Goal: Complete application form

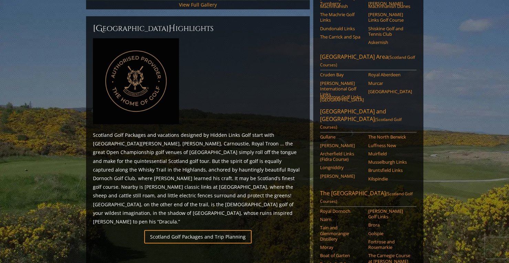
scroll to position [344, 0]
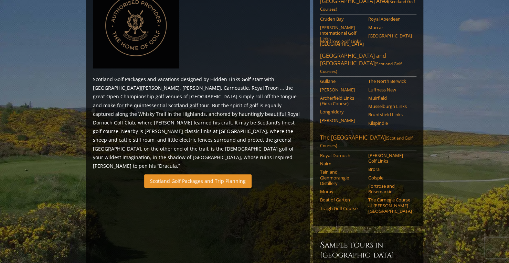
click at [184, 175] on link "Scotland Golf Packages and Trip Planning" at bounding box center [197, 181] width 107 height 13
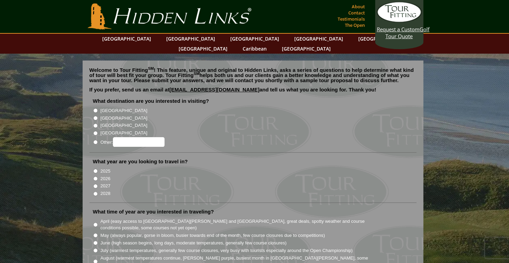
click at [101, 115] on label "[GEOGRAPHIC_DATA]" at bounding box center [124, 118] width 47 height 7
click at [98, 116] on input "[GEOGRAPHIC_DATA]" at bounding box center [95, 118] width 4 height 4
radio input "true"
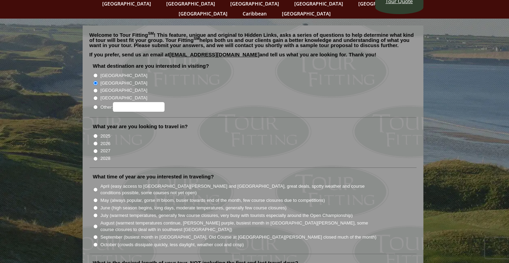
scroll to position [69, 0]
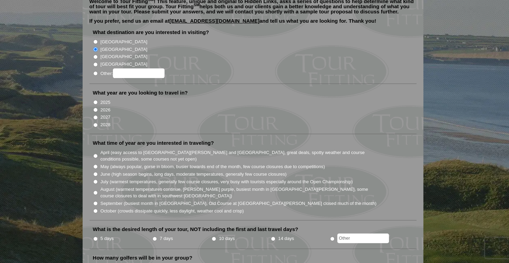
click at [107, 99] on label "2025" at bounding box center [106, 102] width 10 height 7
click at [98, 100] on input "2025" at bounding box center [95, 102] width 4 height 4
radio input "true"
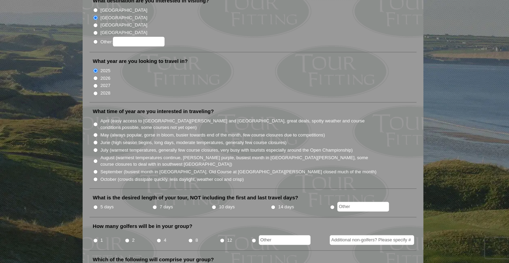
scroll to position [138, 0]
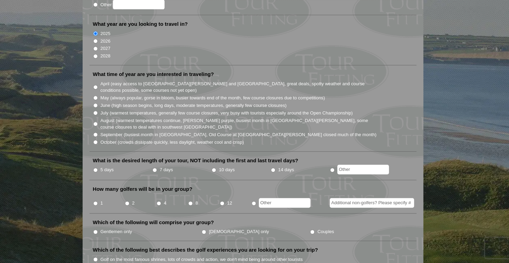
click at [116, 139] on label "October (crowds dissipate quickly, less daylight, weather cool and crisp)" at bounding box center [173, 142] width 144 height 7
click at [98, 140] on input "October (crowds dissipate quickly, less daylight, weather cool and crisp)" at bounding box center [95, 142] width 4 height 4
radio input "true"
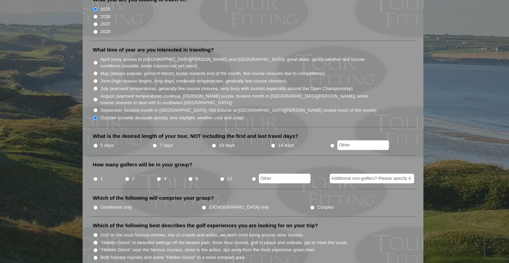
scroll to position [207, 0]
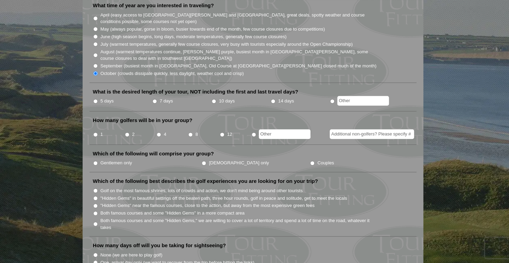
click at [105, 98] on label "5 days" at bounding box center [107, 101] width 13 height 7
click at [98, 99] on input "5 days" at bounding box center [95, 101] width 4 height 4
radio input "true"
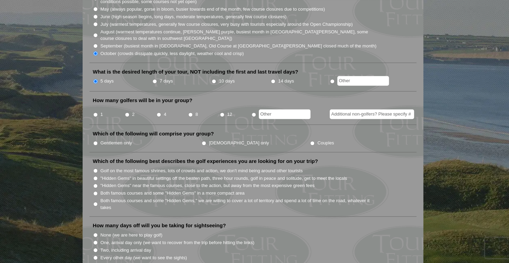
scroll to position [241, 0]
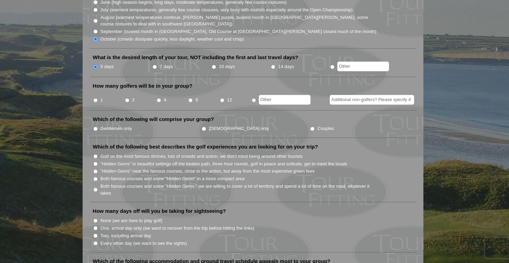
click at [93, 91] on li "1" at bounding box center [109, 97] width 32 height 13
click at [93, 98] on input "1" at bounding box center [95, 100] width 4 height 4
radio input "true"
click at [96, 98] on input "1" at bounding box center [95, 100] width 4 height 4
click at [364, 95] on input "Additional non-golfers? Please specify #" at bounding box center [372, 100] width 84 height 10
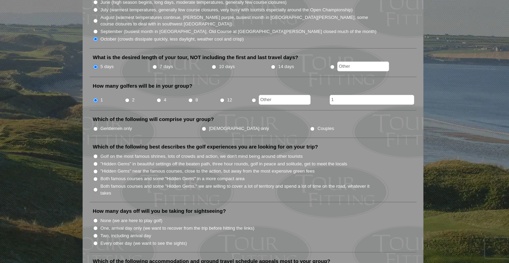
type input "1"
click at [348, 125] on ul "Gentlemen only Ladies only Couples" at bounding box center [256, 129] width 326 height 8
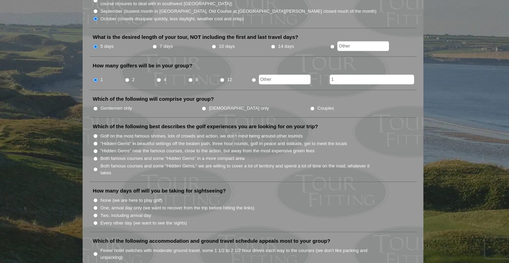
scroll to position [275, 0]
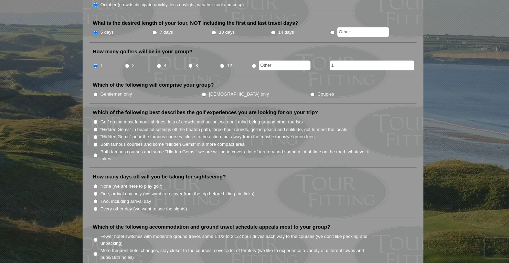
click at [121, 91] on label "Gentlemen only" at bounding box center [117, 94] width 32 height 7
click at [98, 92] on input "Gentlemen only" at bounding box center [95, 94] width 4 height 4
radio input "true"
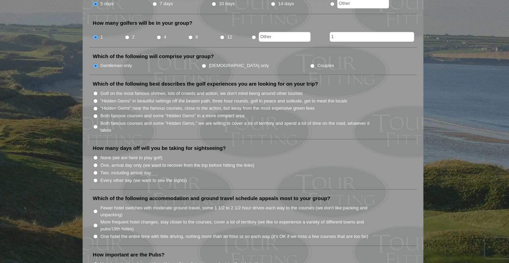
scroll to position [344, 0]
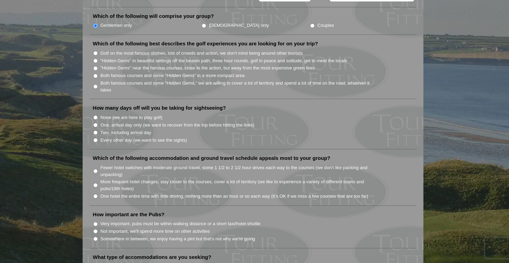
click at [147, 72] on label "Both famous courses and some "Hidden Gems" in a more compact area" at bounding box center [173, 75] width 144 height 7
click at [98, 74] on input "Both famous courses and some "Hidden Gems" in a more compact area" at bounding box center [95, 76] width 4 height 4
radio input "true"
click at [305, 80] on label "Both famous courses and some "Hidden Gems," we are willing to cover a lot of te…" at bounding box center [239, 86] width 277 height 13
click at [98, 84] on input "Both famous courses and some "Hidden Gems," we are willing to cover a lot of te…" at bounding box center [95, 86] width 4 height 4
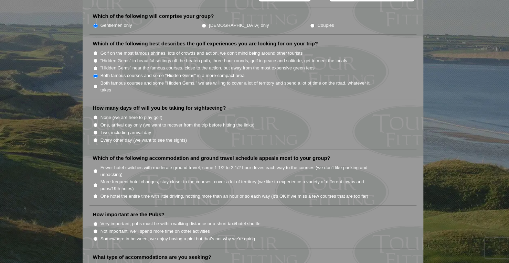
radio input "true"
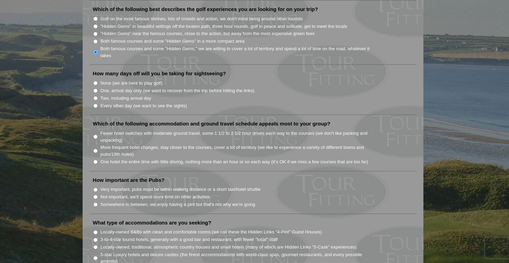
scroll to position [413, 0]
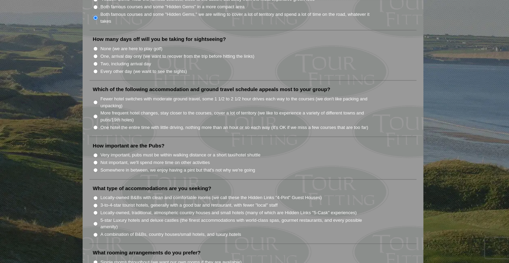
click at [139, 61] on label "Two, including arrival day" at bounding box center [126, 64] width 51 height 7
click at [98, 62] on input "Two, including arrival day" at bounding box center [95, 64] width 4 height 4
radio input "true"
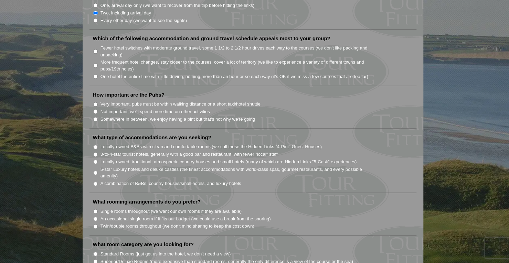
scroll to position [482, 0]
